Goal: Obtain resource: Obtain resource

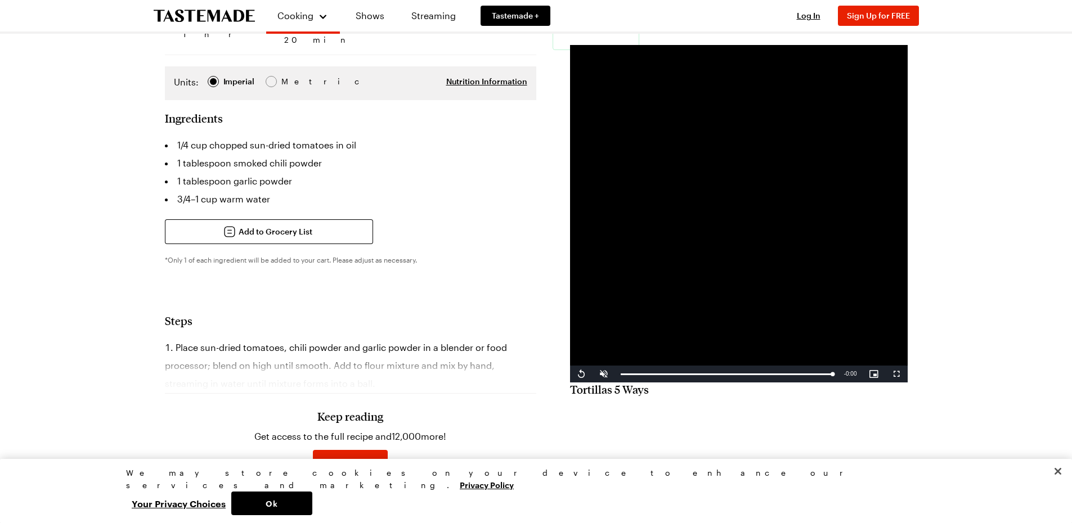
scroll to position [56, 0]
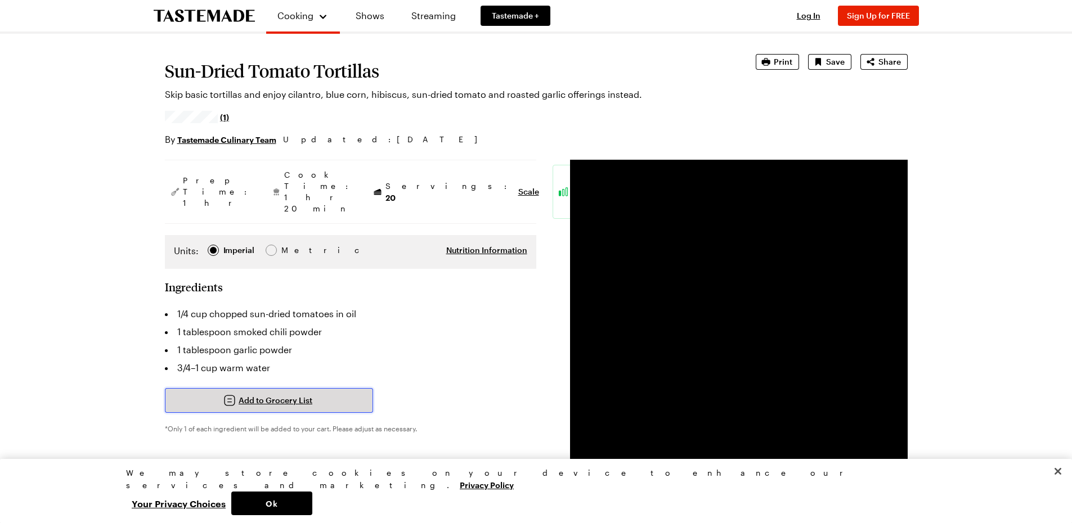
click at [283, 395] on span "Add to Grocery List" at bounding box center [276, 400] width 74 height 11
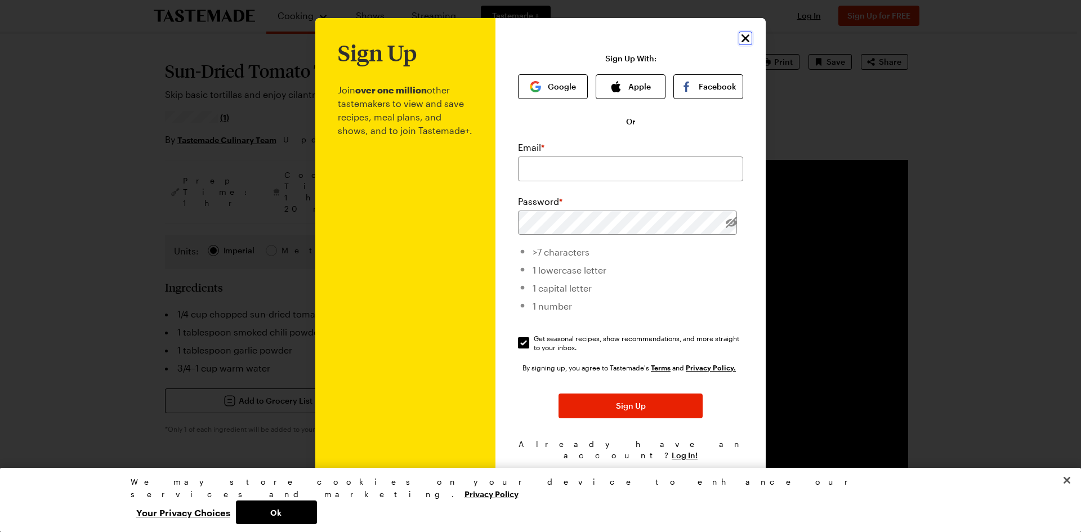
click at [746, 45] on icon "Close" at bounding box center [745, 39] width 14 height 14
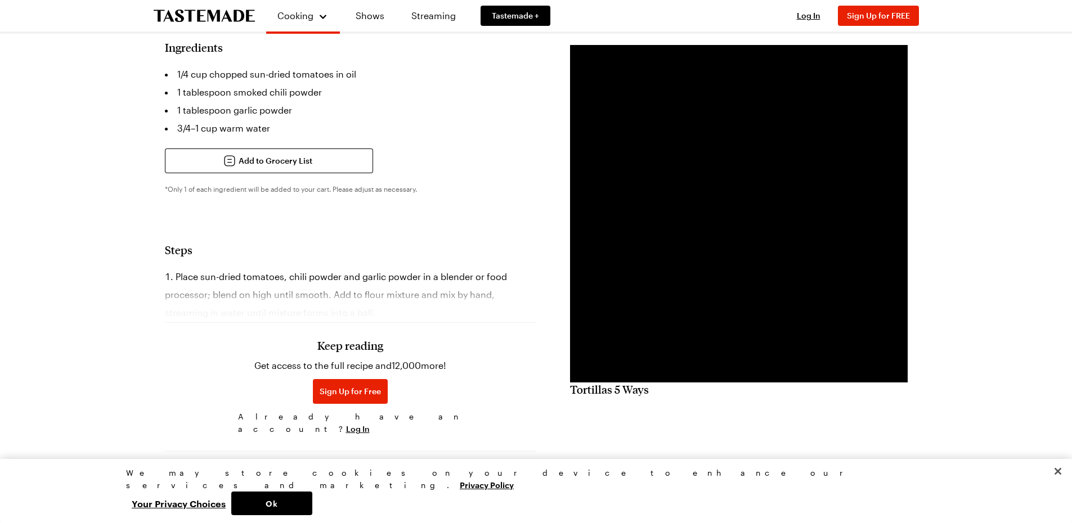
scroll to position [394, 0]
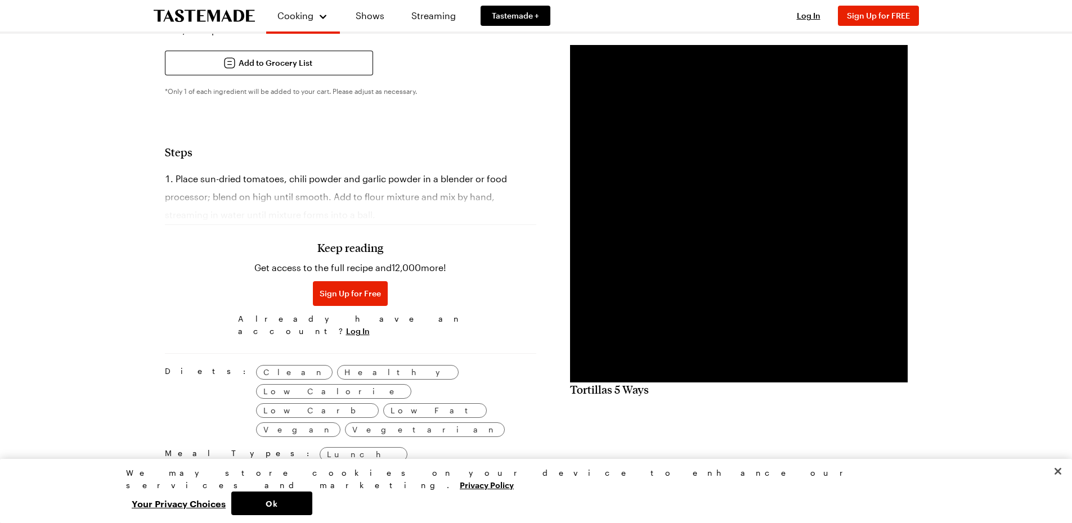
click at [334, 241] on h3 "Keep reading" at bounding box center [350, 248] width 66 height 14
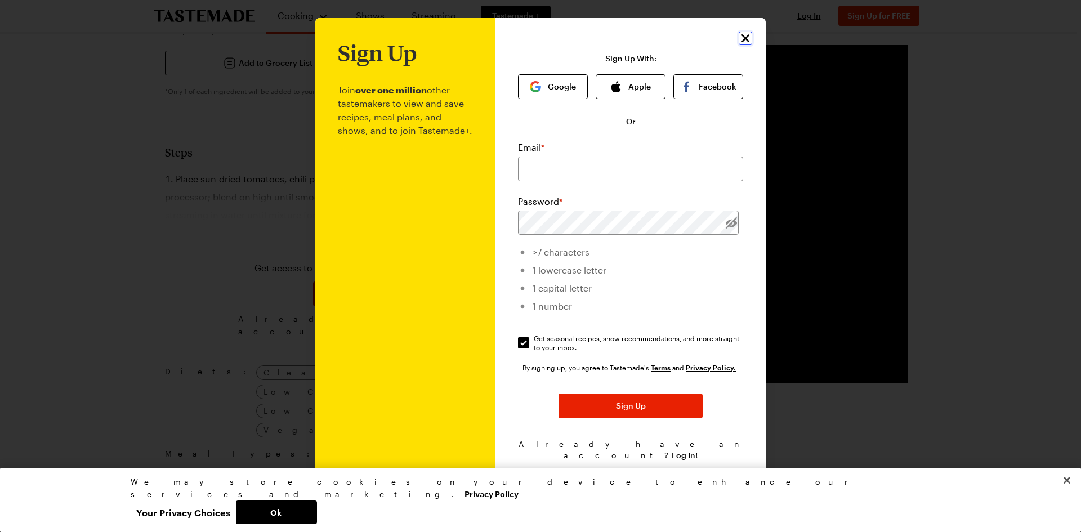
click at [744, 38] on icon "Close" at bounding box center [745, 39] width 14 height 14
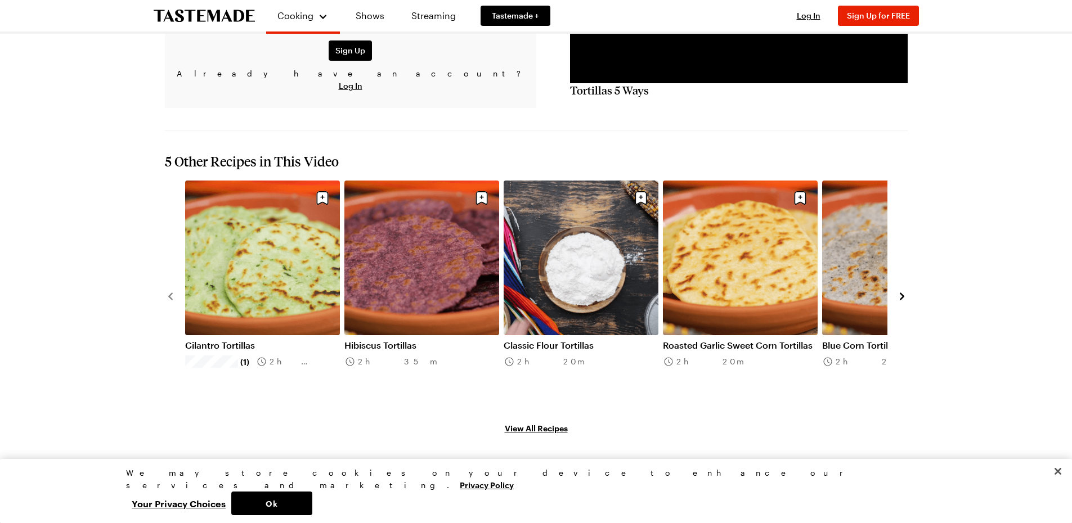
scroll to position [1099, 0]
